Goal: Information Seeking & Learning: Learn about a topic

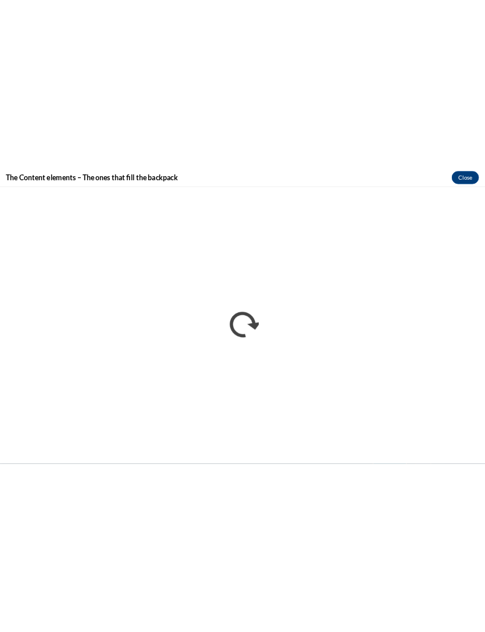
scroll to position [2194, 0]
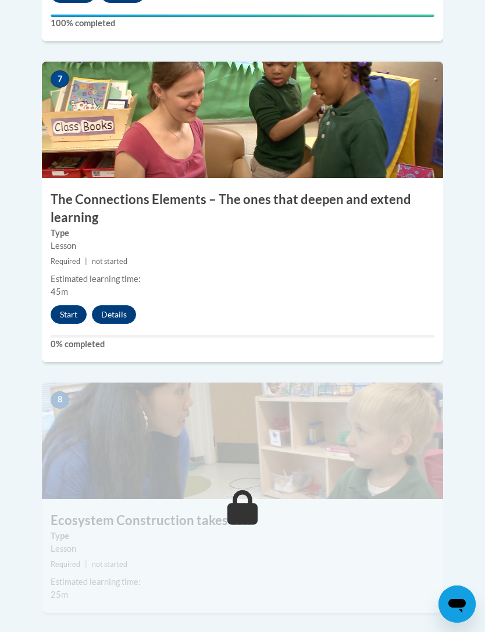
scroll to position [2309, 0]
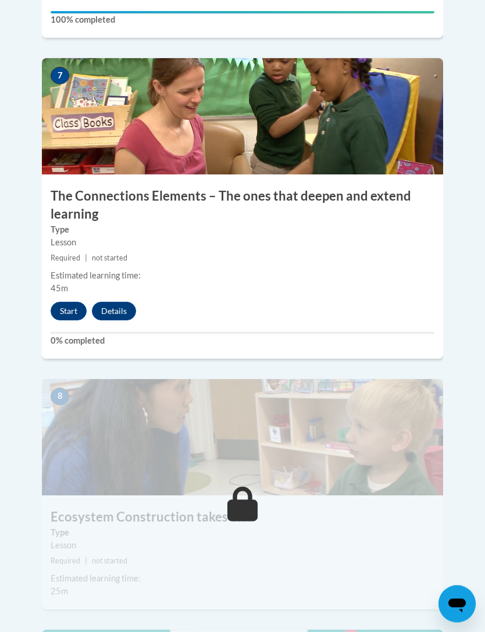
click at [365, 431] on img at bounding box center [242, 438] width 401 height 116
click at [67, 302] on button "Start" at bounding box center [69, 311] width 36 height 19
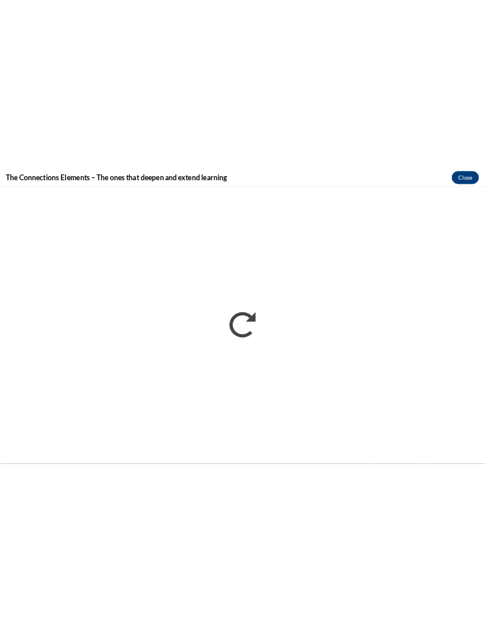
scroll to position [2479, 0]
